Goal: Find specific page/section: Find specific page/section

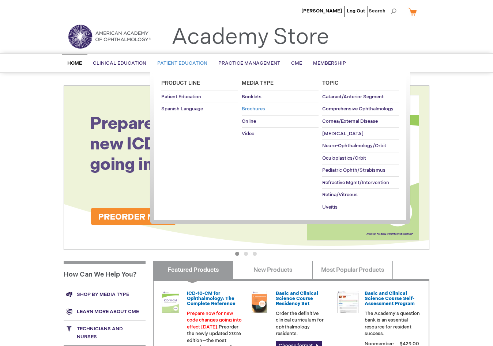
click at [254, 112] on span "Brochures" at bounding box center [253, 109] width 23 height 6
click at [246, 97] on span "Booklets" at bounding box center [252, 97] width 20 height 6
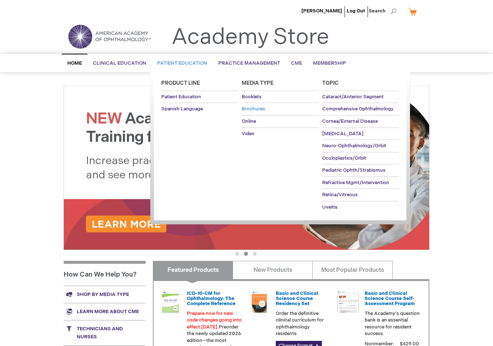
click at [250, 106] on link "Brochures" at bounding box center [280, 109] width 77 height 12
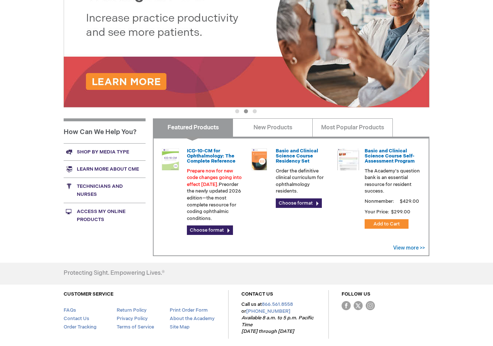
scroll to position [144, 0]
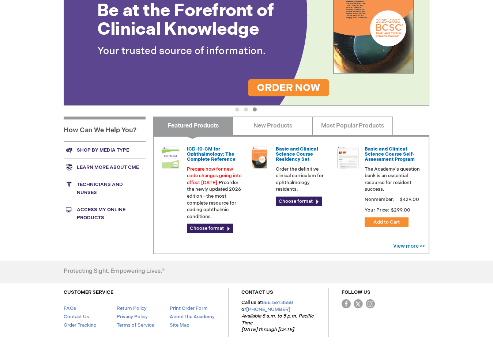
click at [110, 151] on link "Shop by media type" at bounding box center [105, 150] width 82 height 17
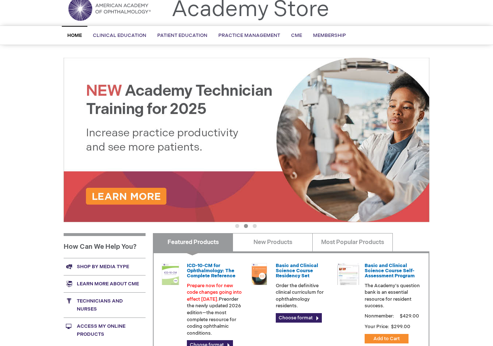
scroll to position [71, 0]
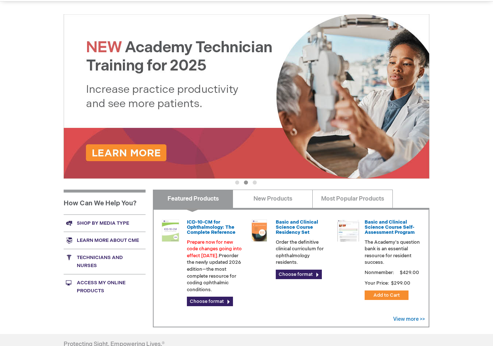
click at [116, 227] on link "Shop by media type" at bounding box center [105, 223] width 82 height 17
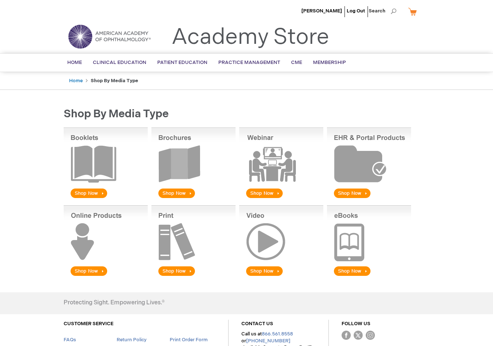
click at [177, 197] on img at bounding box center [193, 164] width 84 height 72
